Goal: Task Accomplishment & Management: Complete application form

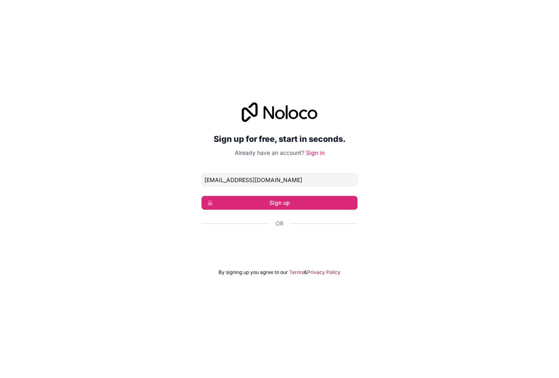
type input "byronbutlerorg@gmail.com"
click at [279, 210] on button "Sign up" at bounding box center [279, 203] width 156 height 14
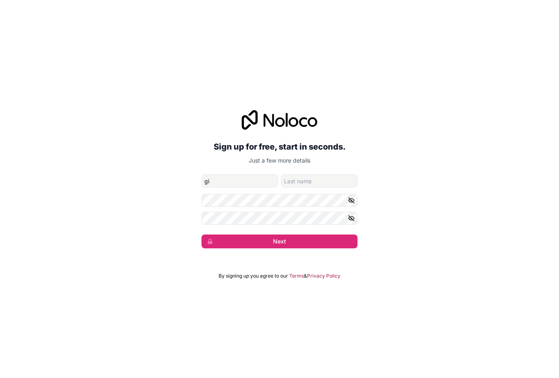
type input "g"
type input "Gianni"
type input "Hernandez"
click at [279, 248] on button "Next" at bounding box center [279, 241] width 156 height 14
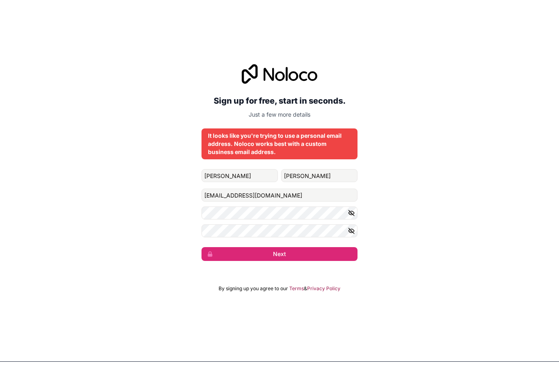
click at [410, 214] on div "Sign up for free, start in seconds. Just a few more details It looks like you'r…" at bounding box center [279, 178] width 559 height 219
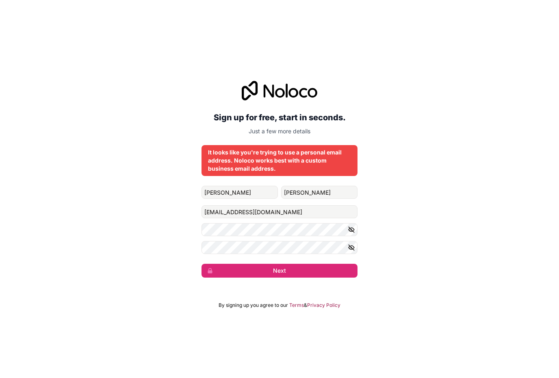
click at [401, 212] on div "Sign up for free, start in seconds. Just a few more details It looks like you'r…" at bounding box center [279, 178] width 559 height 219
click at [275, 277] on button "Next" at bounding box center [279, 271] width 156 height 14
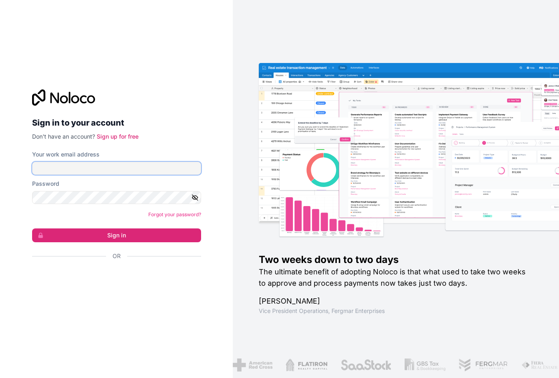
click at [136, 175] on input "Your work email address" at bounding box center [116, 168] width 169 height 13
type input "b"
type input "[EMAIL_ADDRESS][DOMAIN_NAME]"
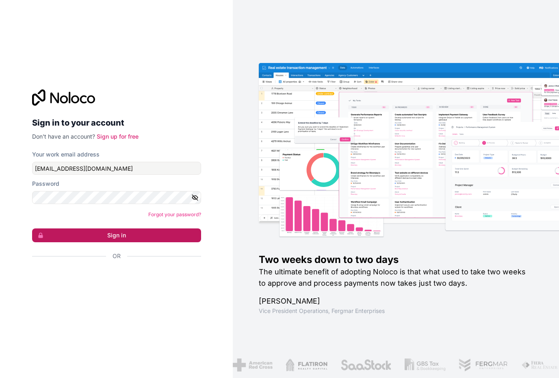
click at [94, 242] on button "Sign in" at bounding box center [116, 235] width 169 height 14
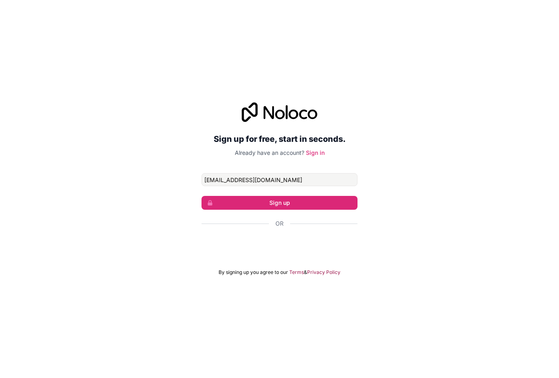
type input "[EMAIL_ADDRESS][DOMAIN_NAME]"
click at [279, 210] on button "Sign up" at bounding box center [279, 203] width 156 height 14
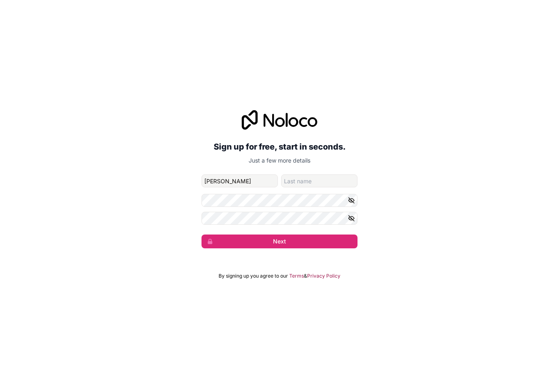
type input "[PERSON_NAME]"
type input "Hernandez"
click at [279, 248] on button "Next" at bounding box center [279, 241] width 156 height 14
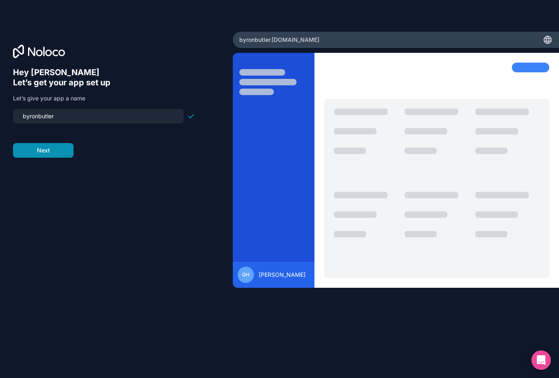
click at [53, 150] on button "Next" at bounding box center [43, 150] width 61 height 15
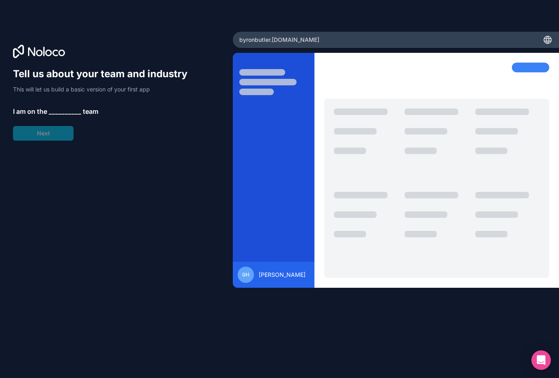
click at [61, 113] on span "__________" at bounding box center [65, 111] width 32 height 10
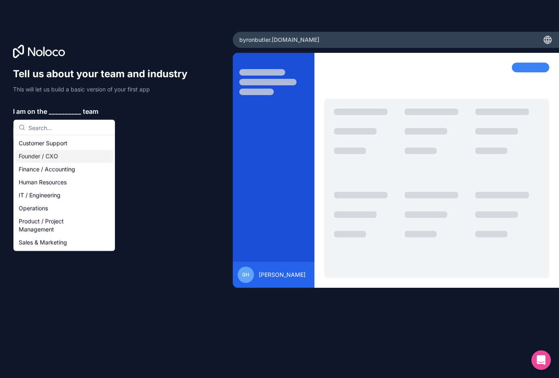
click at [54, 159] on div "Founder / CXO" at bounding box center [63, 156] width 97 height 13
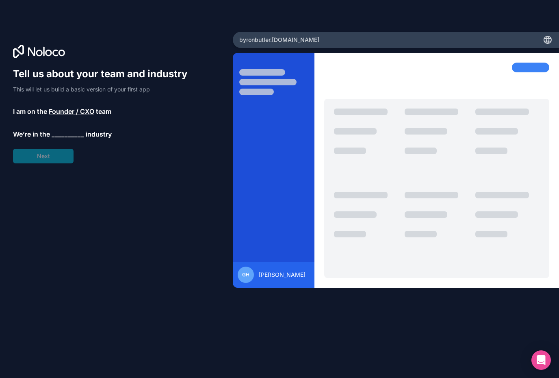
click at [74, 138] on span "__________" at bounding box center [68, 134] width 32 height 10
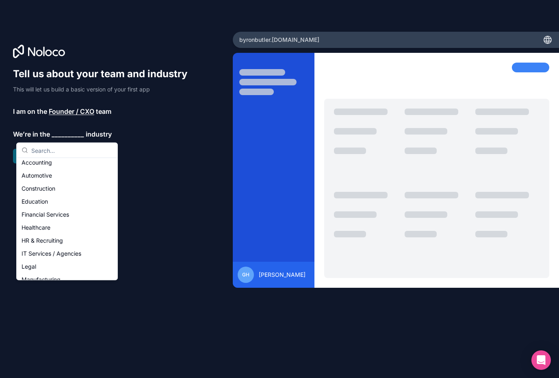
scroll to position [4, 0]
click at [56, 254] on div "IT Services / Agencies" at bounding box center [66, 253] width 97 height 13
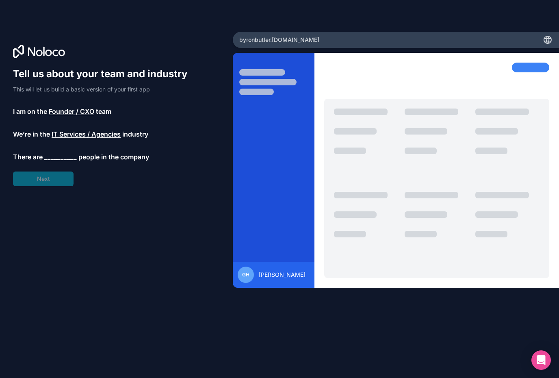
click at [56, 159] on span "__________" at bounding box center [60, 157] width 32 height 10
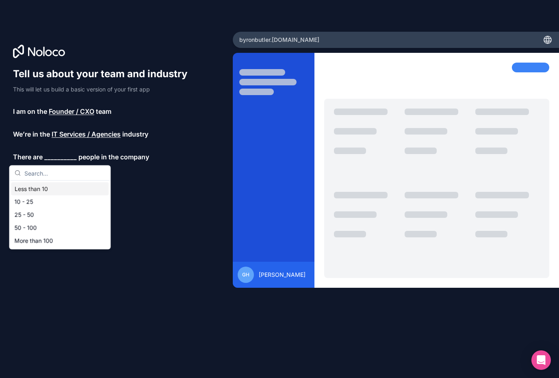
click at [52, 188] on div "Less than 10" at bounding box center [59, 188] width 97 height 13
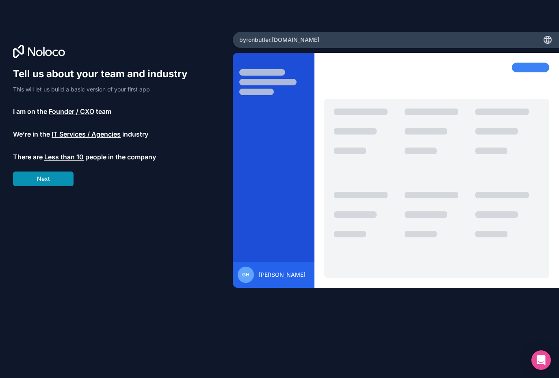
click at [52, 186] on button "Next" at bounding box center [43, 178] width 61 height 15
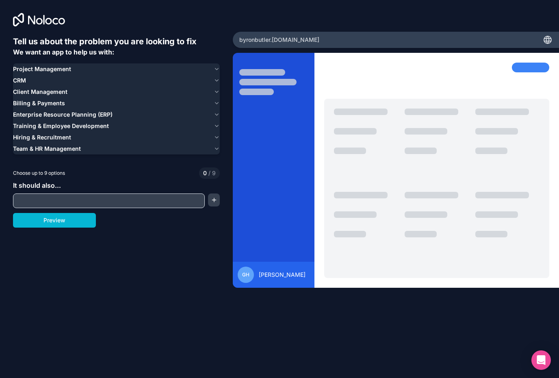
click at [68, 71] on span "Project Management" at bounding box center [42, 69] width 58 height 8
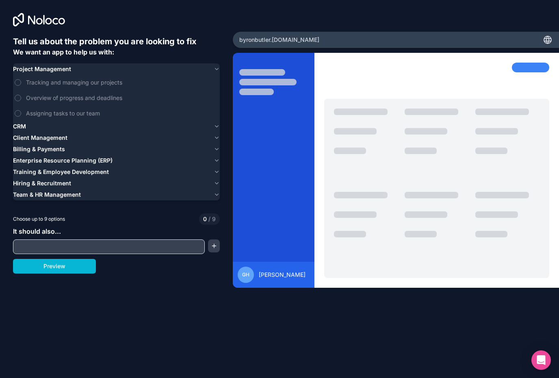
click at [68, 71] on span "Project Management" at bounding box center [42, 69] width 58 height 8
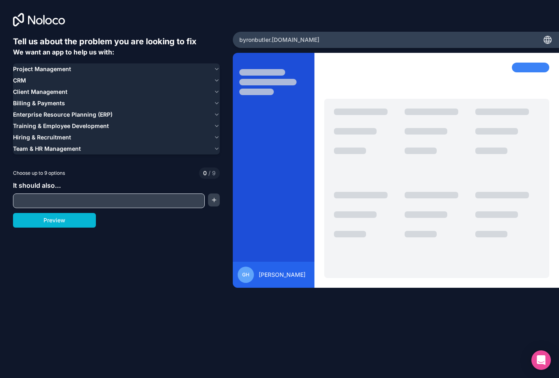
click at [61, 93] on span "Client Management" at bounding box center [40, 92] width 54 height 8
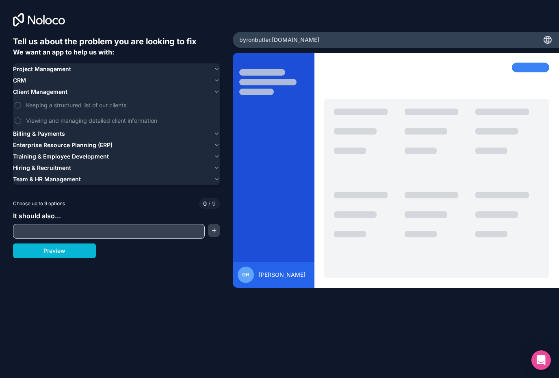
click at [61, 93] on span "Client Management" at bounding box center [40, 92] width 54 height 8
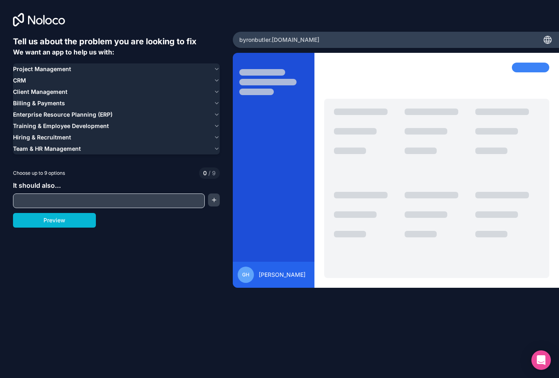
click at [50, 82] on div "CRM" at bounding box center [111, 80] width 197 height 8
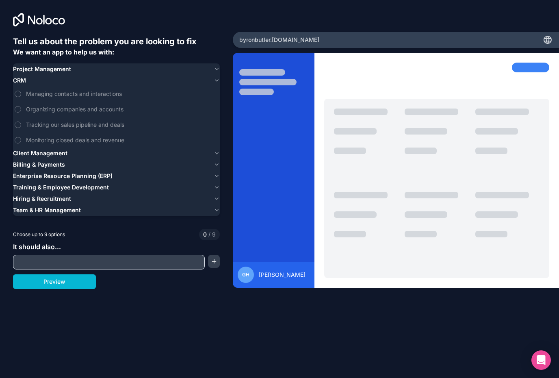
click at [50, 82] on div "CRM" at bounding box center [111, 80] width 197 height 8
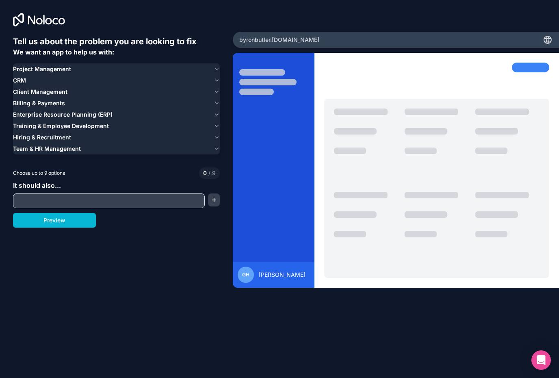
click at [54, 72] on span "Project Management" at bounding box center [42, 69] width 58 height 8
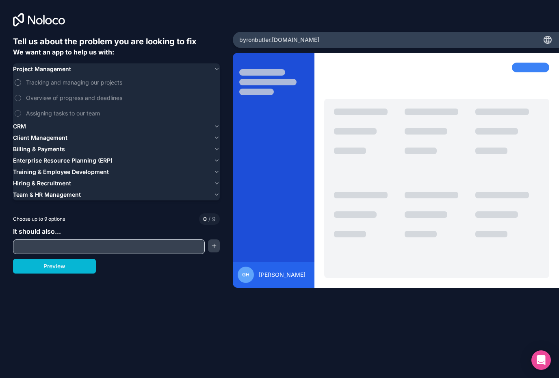
click at [49, 82] on span "Tracking and managing our projects" at bounding box center [122, 82] width 192 height 9
click at [21, 82] on button "Tracking and managing our projects" at bounding box center [18, 82] width 6 height 6
click at [49, 82] on span "Tracking and managing our projects" at bounding box center [122, 82] width 192 height 9
click at [21, 82] on button "Tracking and managing our projects" at bounding box center [18, 82] width 6 height 6
click at [49, 82] on span "Tracking and managing our projects" at bounding box center [122, 82] width 192 height 9
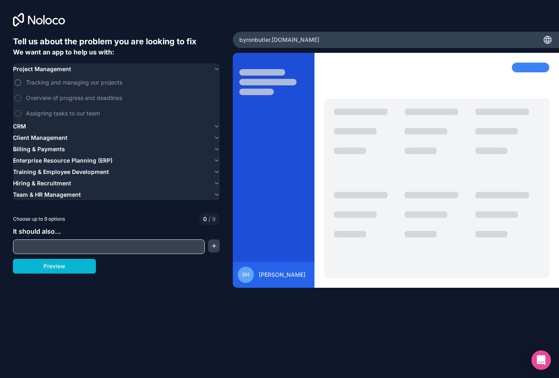
click at [21, 82] on button "Tracking and managing our projects" at bounding box center [18, 82] width 6 height 6
click at [56, 97] on span "Overview of progress and deadlines" at bounding box center [122, 97] width 192 height 9
click at [21, 97] on button "Overview of progress and deadlines" at bounding box center [18, 98] width 6 height 6
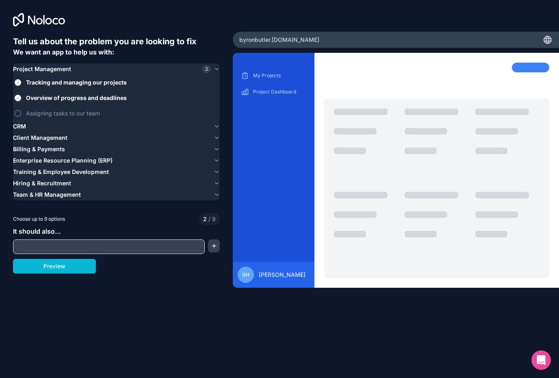
click at [58, 114] on span "Assigning tasks to our team" at bounding box center [122, 113] width 192 height 9
click at [21, 114] on button "Assigning tasks to our team" at bounding box center [18, 113] width 6 height 6
click at [37, 124] on div "CRM" at bounding box center [111, 126] width 197 height 8
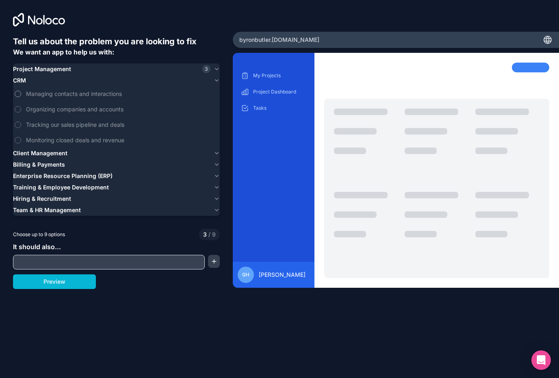
click at [68, 93] on span "Managing contacts and interactions" at bounding box center [122, 93] width 192 height 9
click at [21, 93] on button "Managing contacts and interactions" at bounding box center [18, 94] width 6 height 6
click at [69, 104] on label "Organizing companies and accounts" at bounding box center [116, 109] width 207 height 15
click at [21, 106] on button "Organizing companies and accounts" at bounding box center [18, 109] width 6 height 6
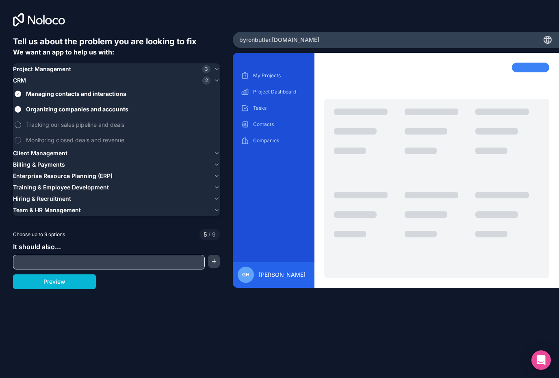
click at [71, 122] on span "Tracking our sales pipeline and deals" at bounding box center [122, 124] width 192 height 9
click at [21, 122] on button "Tracking our sales pipeline and deals" at bounding box center [18, 124] width 6 height 6
click at [66, 140] on span "Monitoring closed deals and revenue" at bounding box center [122, 140] width 192 height 9
click at [21, 140] on button "Monitoring closed deals and revenue" at bounding box center [18, 140] width 6 height 6
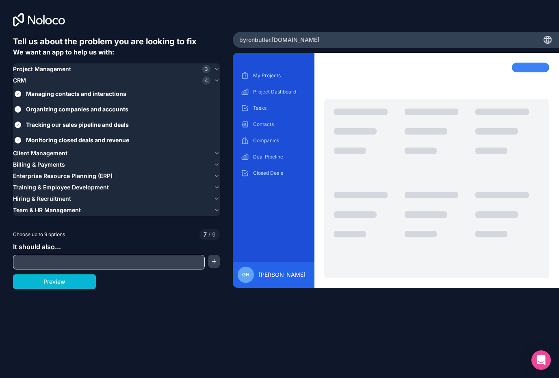
click at [63, 152] on span "Client Management" at bounding box center [40, 153] width 54 height 8
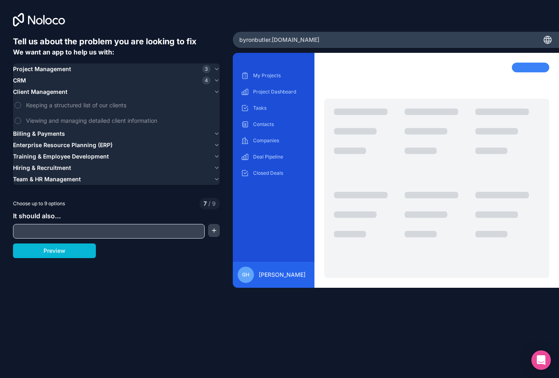
click at [54, 133] on span "Billing & Payments" at bounding box center [39, 134] width 52 height 8
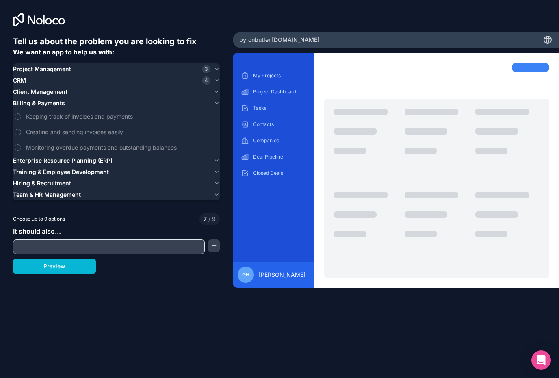
click at [67, 160] on span "Enterprise Resource Planning (ERP)" at bounding box center [62, 160] width 99 height 8
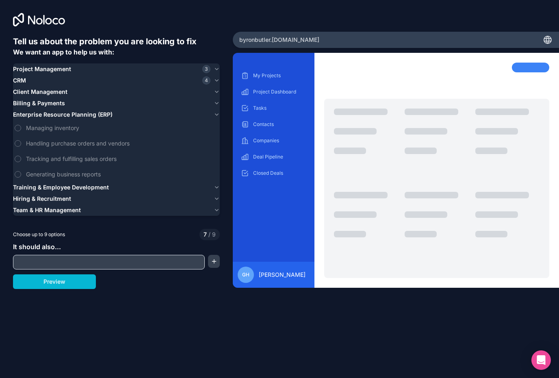
click at [88, 187] on span "Training & Employee Development" at bounding box center [61, 187] width 96 height 8
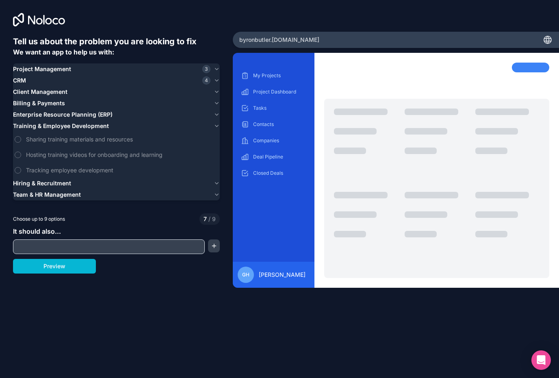
click at [64, 185] on span "Hiring & Recruitment" at bounding box center [42, 183] width 58 height 8
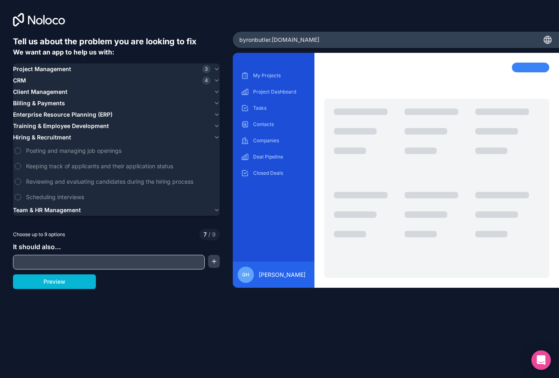
click at [62, 214] on button "Team & HR Management" at bounding box center [116, 209] width 207 height 11
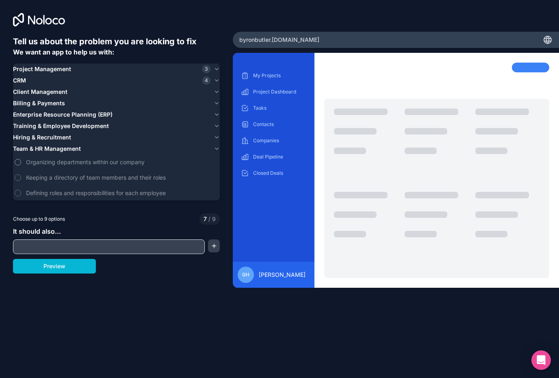
click at [109, 164] on span "Organizing departments within our company" at bounding box center [122, 162] width 192 height 9
click at [21, 164] on button "Organizing departments within our company" at bounding box center [18, 162] width 6 height 6
drag, startPoint x: 107, startPoint y: 175, endPoint x: 106, endPoint y: 179, distance: 5.0
click at [107, 175] on span "Keeping a directory of team members and their roles" at bounding box center [122, 177] width 192 height 9
click at [21, 175] on button "Keeping a directory of team members and their roles" at bounding box center [18, 177] width 6 height 6
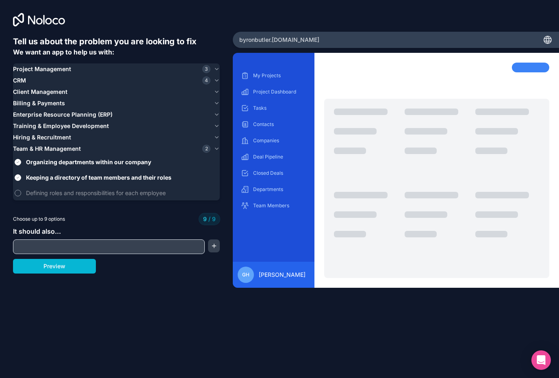
click at [106, 192] on span "Defining roles and responsibilities for each employee" at bounding box center [122, 192] width 192 height 9
click at [88, 192] on span "Defining roles and responsibilities for each employee" at bounding box center [122, 192] width 192 height 9
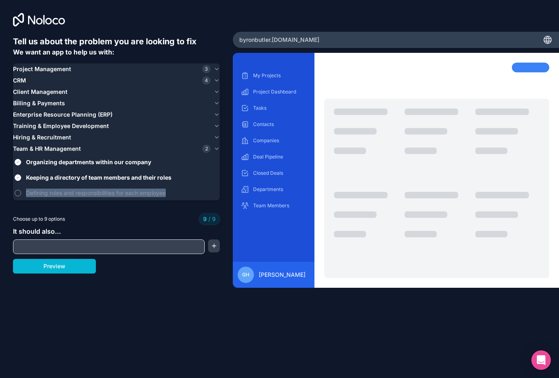
click at [88, 192] on span "Defining roles and responsibilities for each employee" at bounding box center [122, 192] width 192 height 9
click at [92, 179] on span "Keeping a directory of team members and their roles" at bounding box center [122, 177] width 192 height 9
click at [21, 179] on button "Keeping a directory of team members and their roles" at bounding box center [18, 177] width 6 height 6
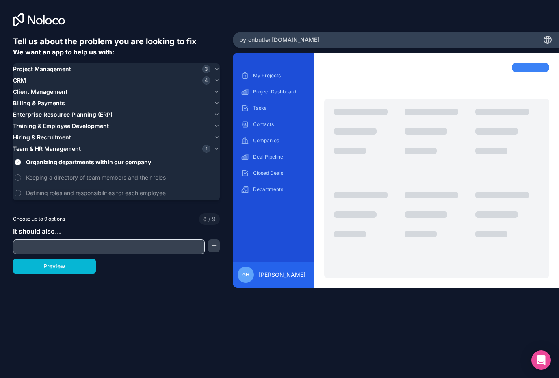
click at [95, 164] on span "Organizing departments within our company" at bounding box center [122, 162] width 192 height 9
click at [21, 164] on button "Organizing departments within our company" at bounding box center [18, 162] width 6 height 6
click at [76, 246] on input "text" at bounding box center [109, 246] width 188 height 11
click at [79, 76] on button "CRM 4" at bounding box center [116, 80] width 207 height 11
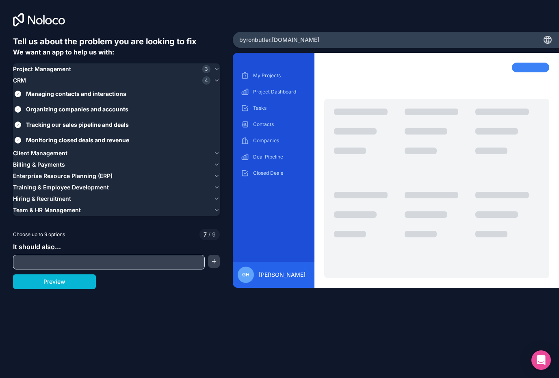
click at [67, 152] on div "Client Management" at bounding box center [111, 153] width 197 height 8
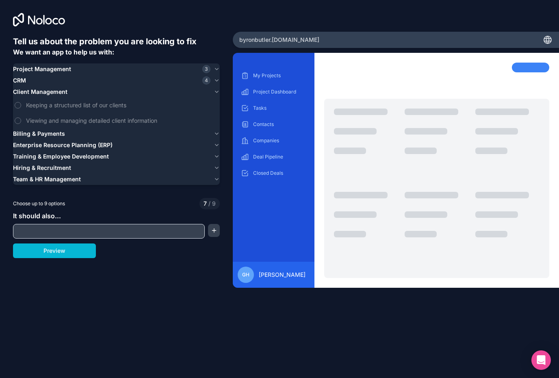
click at [65, 132] on div "Billing & Payments" at bounding box center [111, 134] width 197 height 8
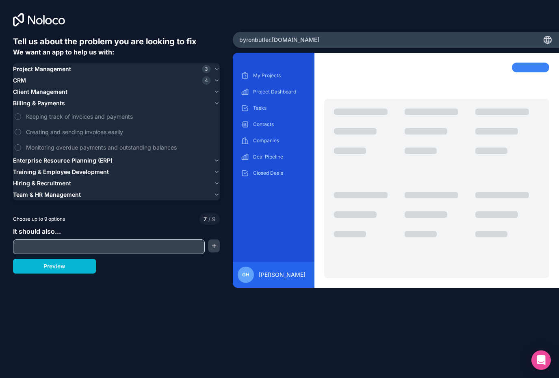
click at [68, 162] on span "Enterprise Resource Planning (ERP)" at bounding box center [62, 160] width 99 height 8
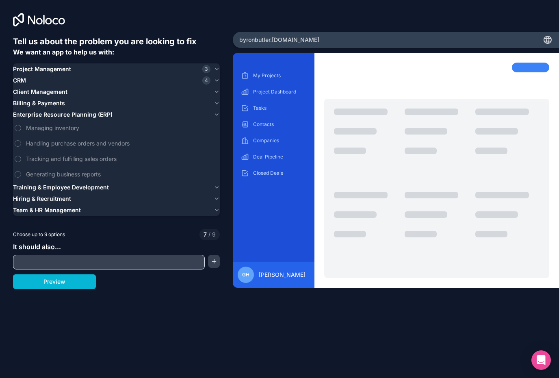
click at [65, 188] on span "Training & Employee Development" at bounding box center [61, 187] width 96 height 8
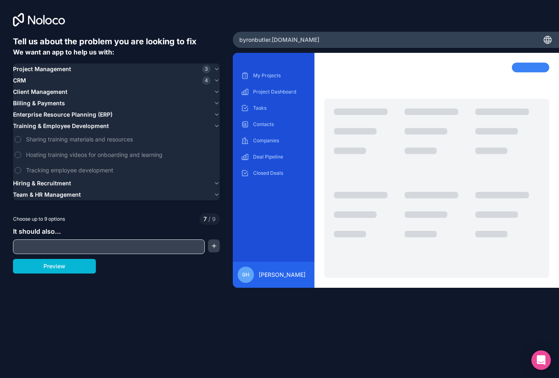
click at [64, 187] on span "Hiring & Recruitment" at bounding box center [42, 183] width 58 height 8
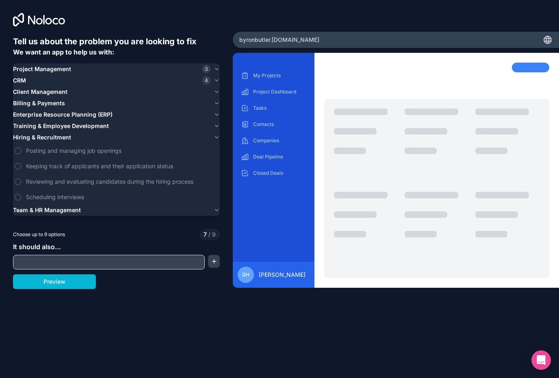
click at [60, 207] on span "Team & HR Management" at bounding box center [47, 210] width 68 height 8
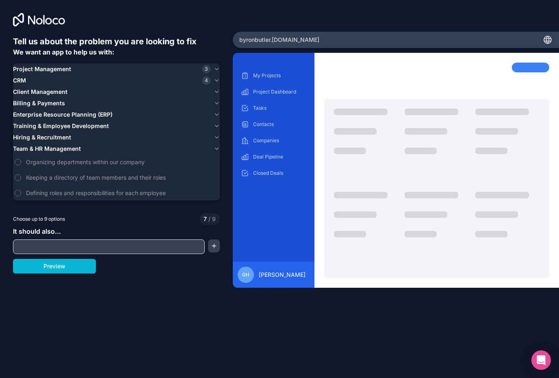
click at [67, 136] on span "Hiring & Recruitment" at bounding box center [42, 137] width 58 height 8
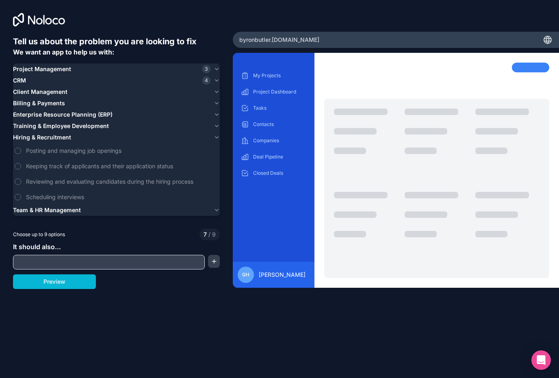
click at [67, 211] on span "Team & HR Management" at bounding box center [47, 210] width 68 height 8
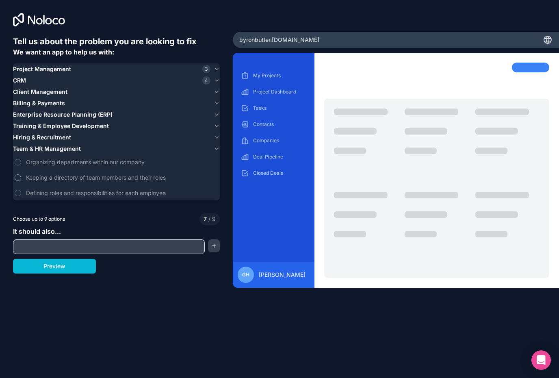
click at [81, 177] on span "Keeping a directory of team members and their roles" at bounding box center [122, 177] width 192 height 9
click at [21, 177] on button "Keeping a directory of team members and their roles" at bounding box center [18, 177] width 6 height 6
click at [80, 192] on span "Defining roles and responsibilities for each employee" at bounding box center [122, 192] width 192 height 9
click at [21, 192] on button "Defining roles and responsibilities for each employee" at bounding box center [18, 193] width 6 height 6
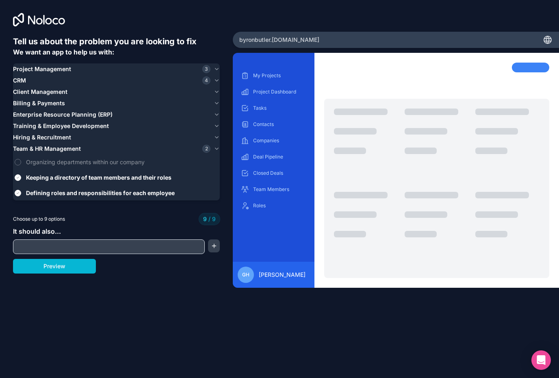
drag, startPoint x: 90, startPoint y: 331, endPoint x: 88, endPoint y: 314, distance: 16.4
click at [90, 315] on div "Tell us about the problem you are looking to fix We want an app to help us with…" at bounding box center [116, 157] width 233 height 315
click at [78, 152] on span "Team & HR Management" at bounding box center [47, 149] width 68 height 8
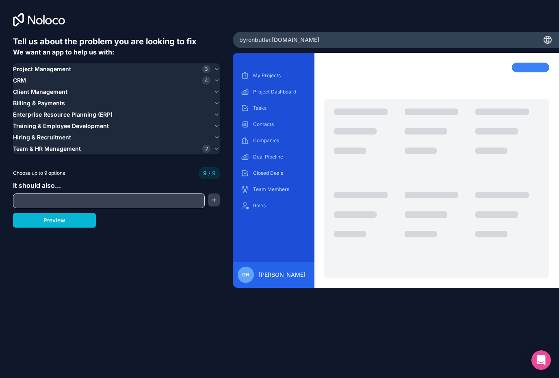
click at [52, 195] on input "text" at bounding box center [109, 200] width 188 height 11
click at [219, 200] on button "button" at bounding box center [214, 199] width 12 height 13
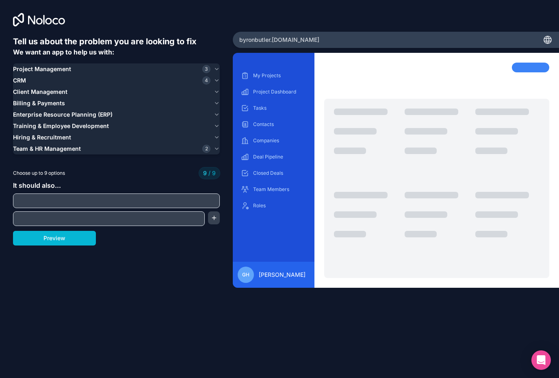
click at [122, 267] on div "Tell us about the problem you are looking to fix We want an app to help us with…" at bounding box center [116, 169] width 207 height 266
drag, startPoint x: 170, startPoint y: 201, endPoint x: 162, endPoint y: 210, distance: 10.9
click at [170, 201] on input "text" at bounding box center [116, 200] width 203 height 11
click at [162, 215] on input "text" at bounding box center [109, 218] width 188 height 11
drag, startPoint x: 124, startPoint y: 254, endPoint x: 101, endPoint y: 254, distance: 23.1
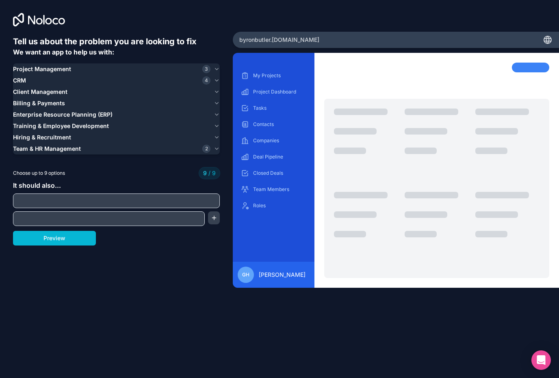
click at [124, 254] on div "Tell us about the problem you are looking to fix We want an app to help us with…" at bounding box center [116, 169] width 207 height 266
click at [80, 238] on button "Preview" at bounding box center [54, 238] width 83 height 15
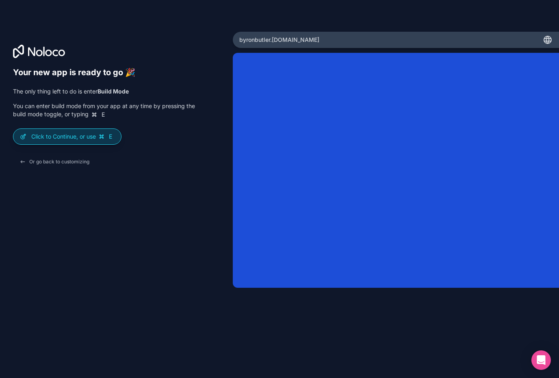
click at [65, 138] on p "Click to Continue, or use E" at bounding box center [72, 136] width 83 height 8
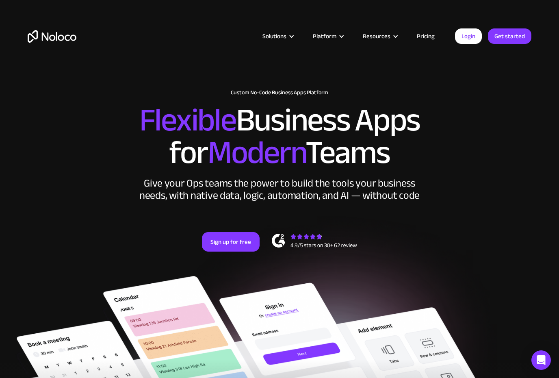
click at [291, 37] on div "Solutions" at bounding box center [277, 36] width 50 height 11
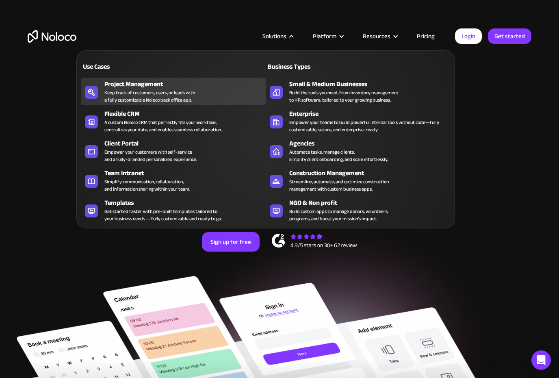
click at [148, 97] on div "Keep track of customers, users, or leads with a fully customizable Noloco back …" at bounding box center [149, 96] width 91 height 15
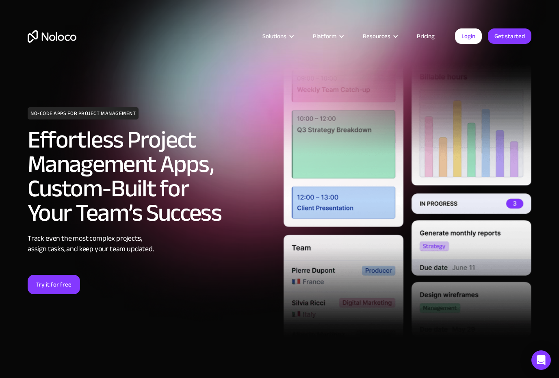
click at [282, 39] on div "Solutions" at bounding box center [274, 36] width 24 height 11
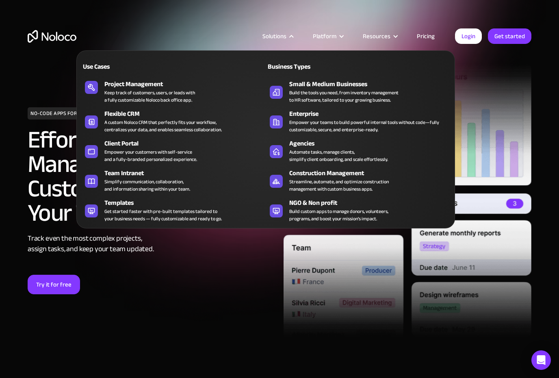
click at [329, 36] on div "Platform" at bounding box center [325, 36] width 24 height 11
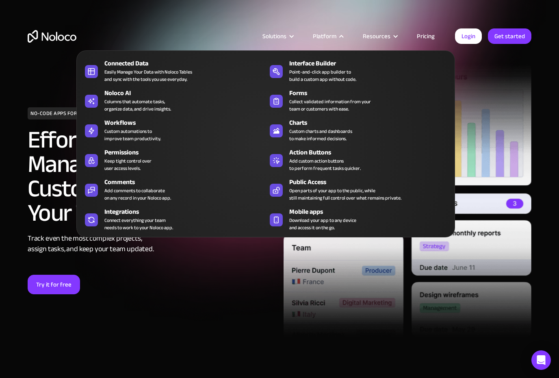
click at [385, 39] on div "Resources" at bounding box center [377, 36] width 28 height 11
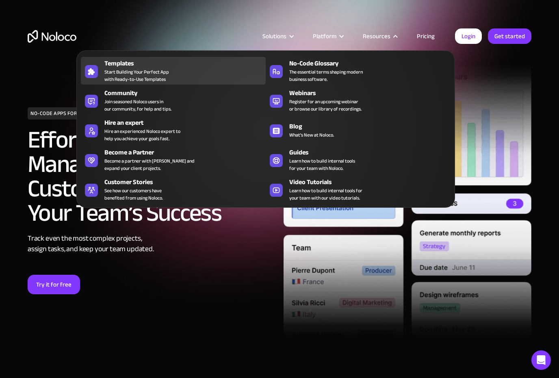
click at [168, 71] on div "Templates Start Building Your Perfect App with Ready-to-Use Templates" at bounding box center [182, 70] width 157 height 24
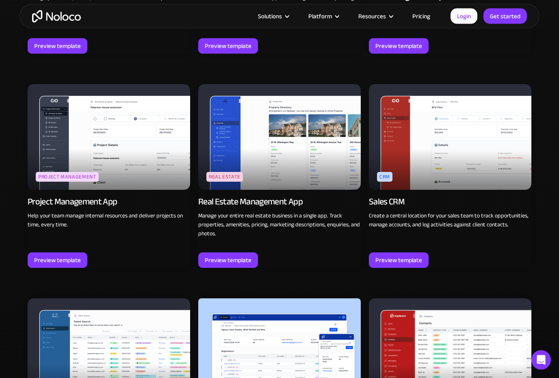
scroll to position [1385, 0]
click at [132, 136] on img at bounding box center [109, 137] width 162 height 106
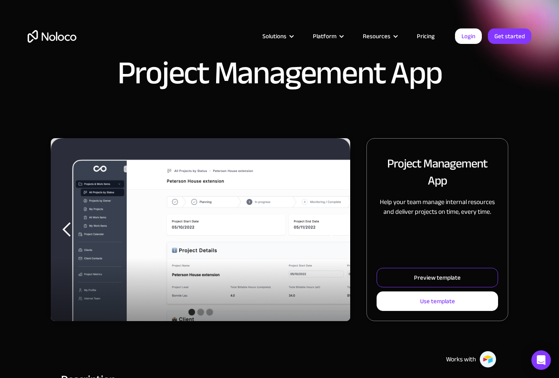
click at [465, 279] on link "Preview template" at bounding box center [436, 277] width 121 height 19
